Goal: Find contact information: Find contact information

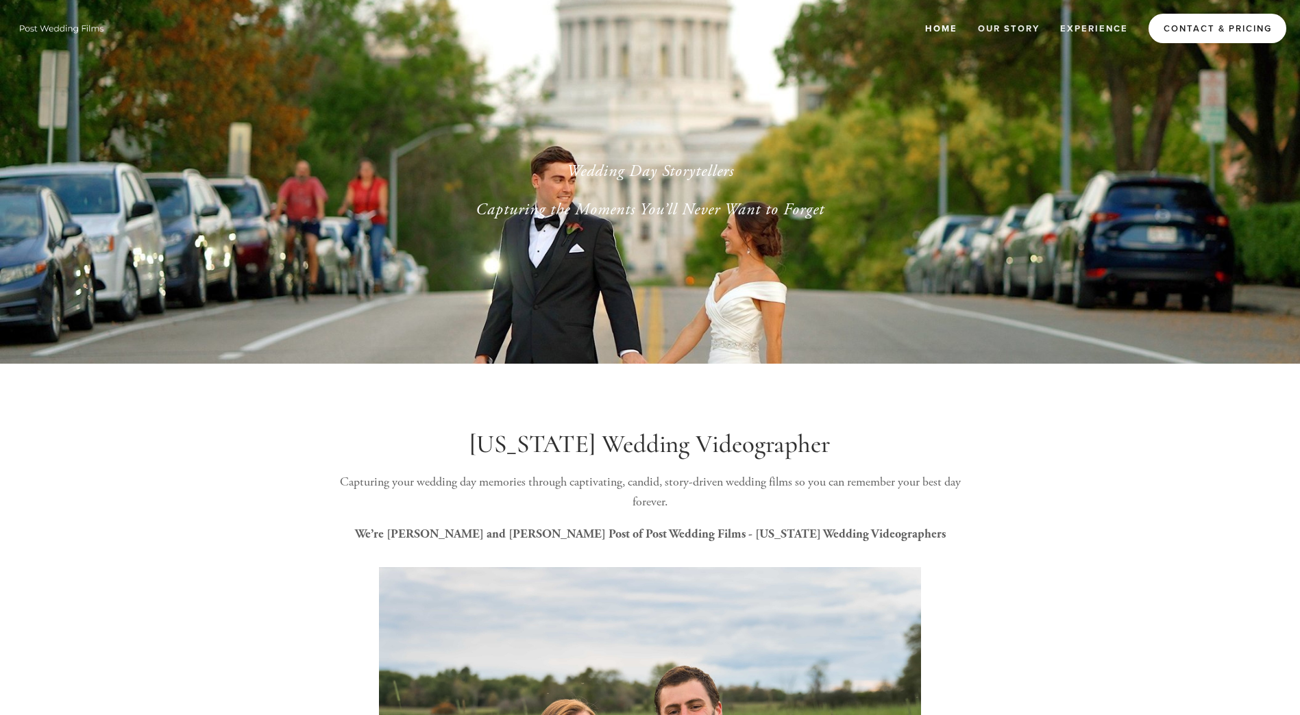
click at [1181, 29] on link "Contact & Pricing" at bounding box center [1217, 28] width 138 height 29
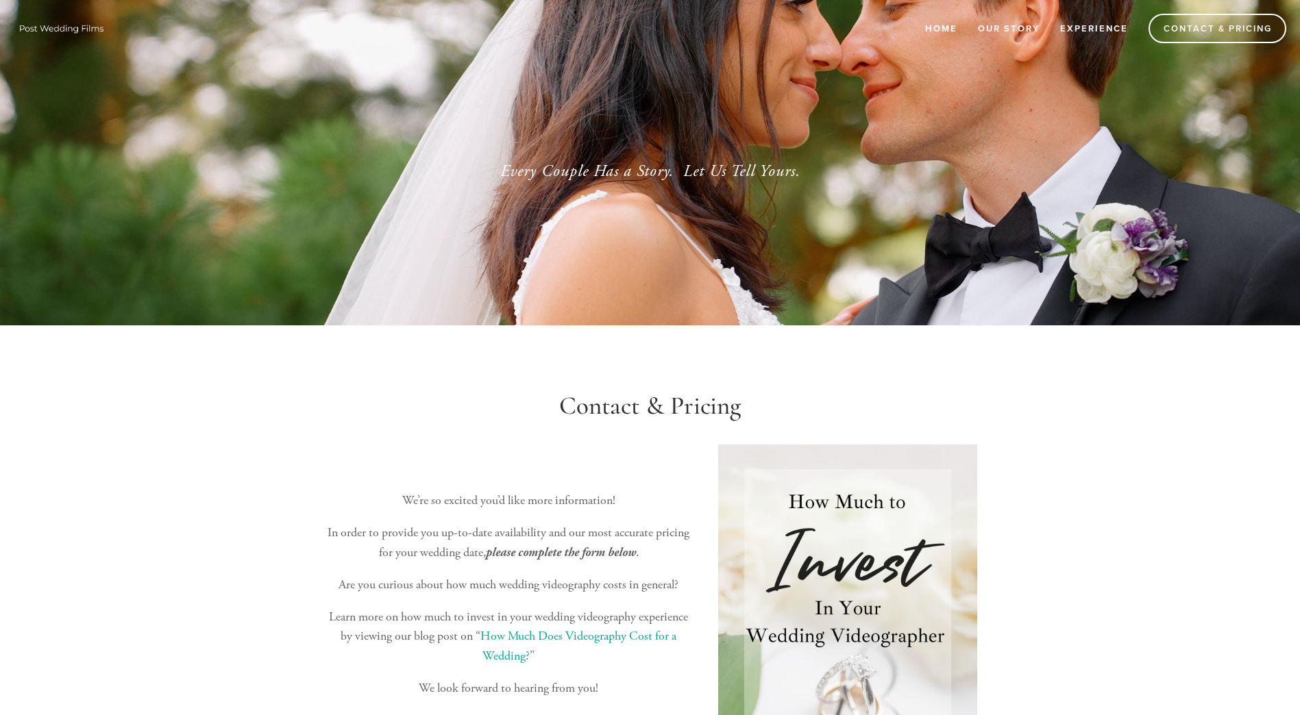
click at [935, 29] on link "Home" at bounding box center [941, 28] width 50 height 23
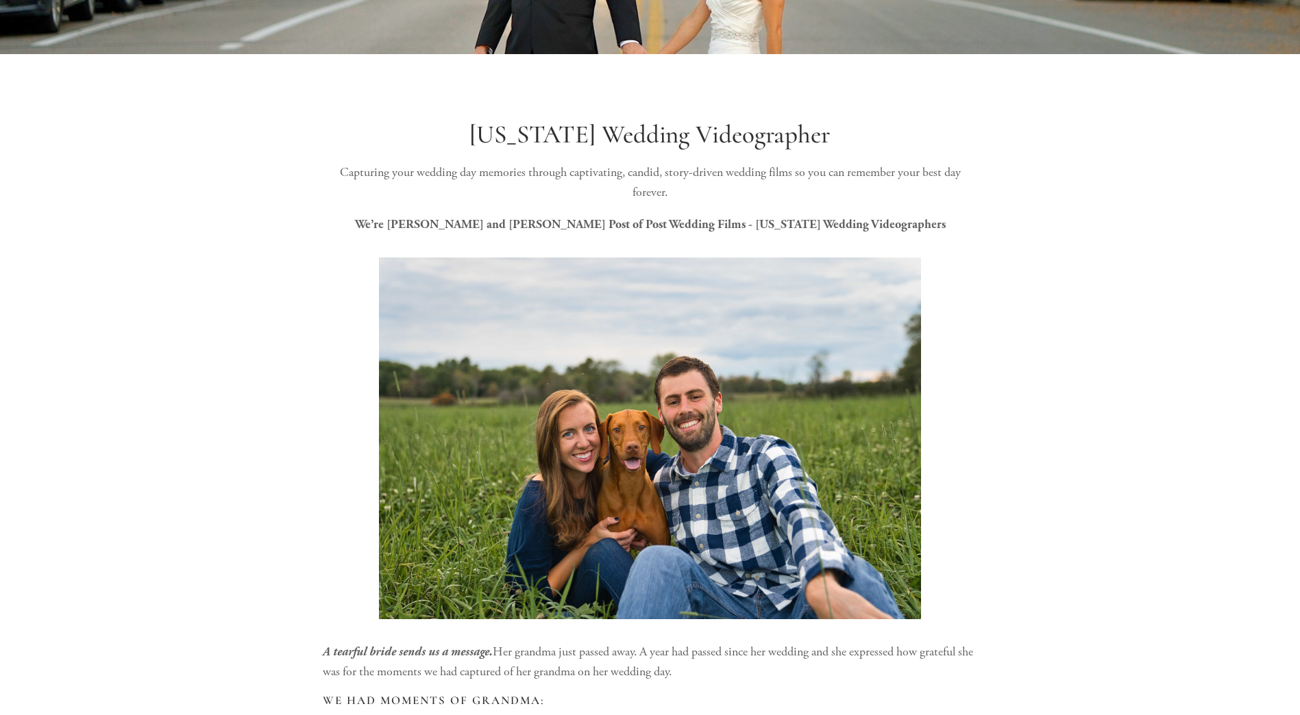
scroll to position [343, 0]
